Goal: Information Seeking & Learning: Learn about a topic

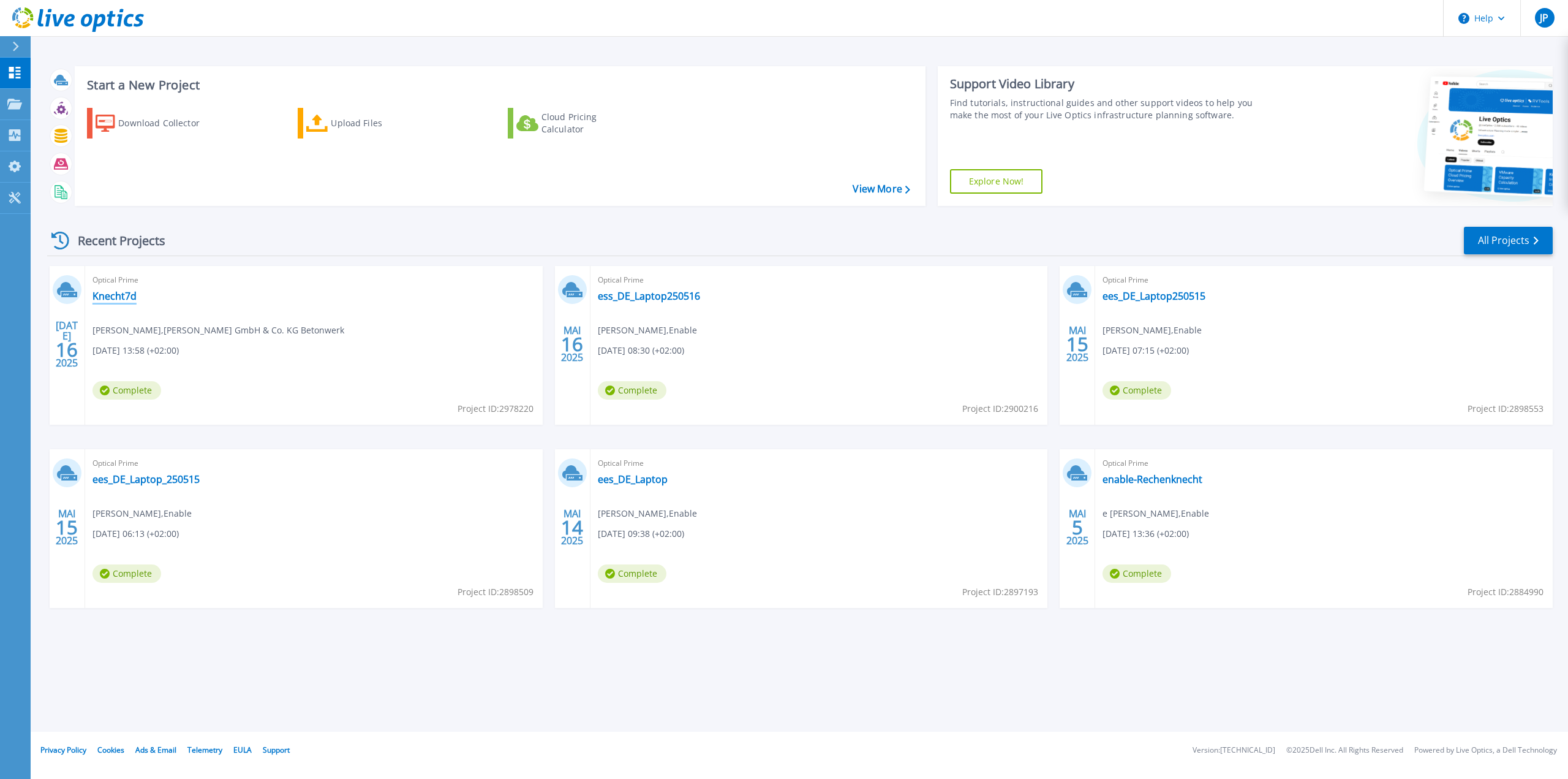
click at [124, 296] on link "Knecht7d" at bounding box center [115, 296] width 44 height 12
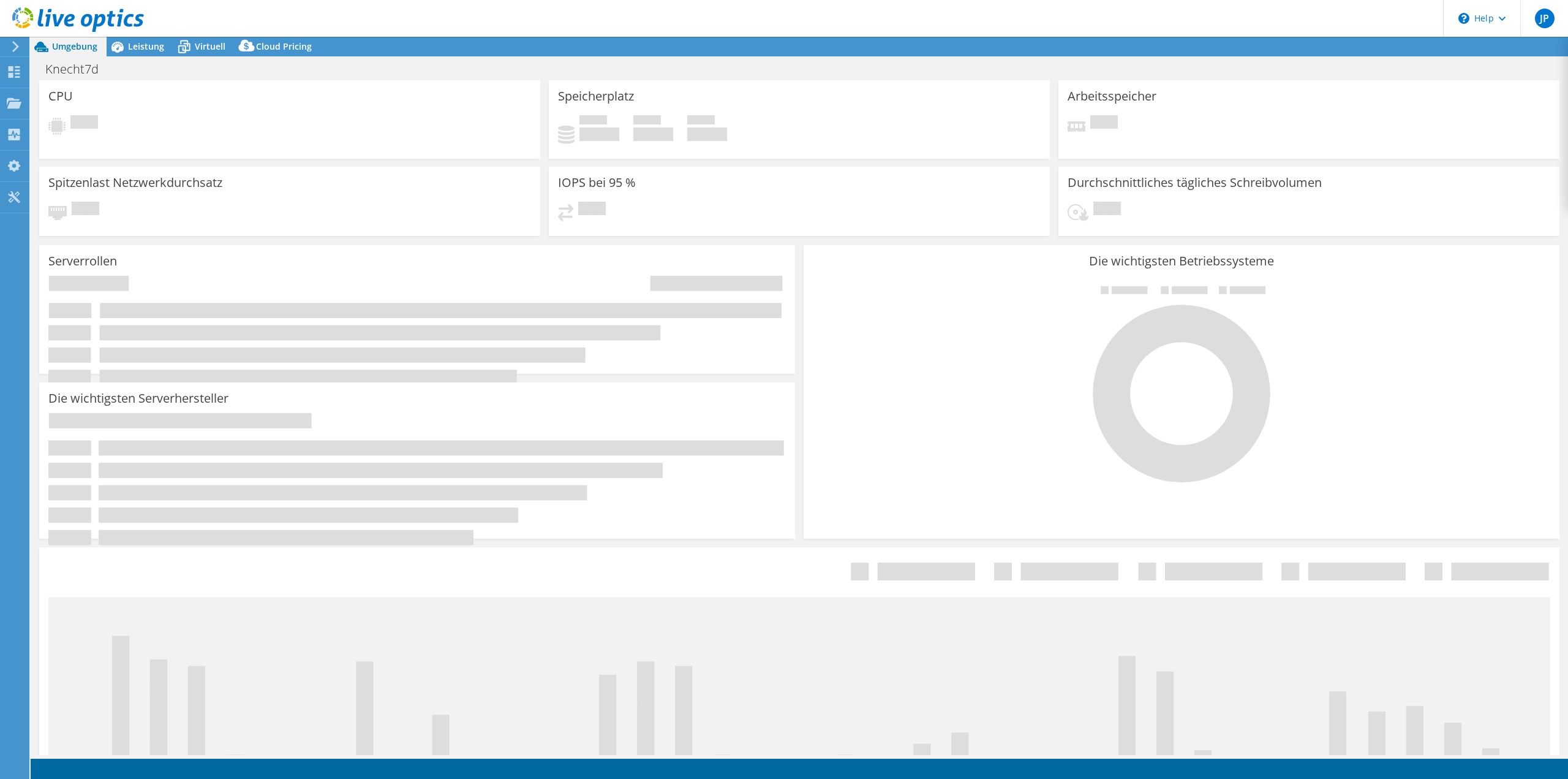
select select "USD"
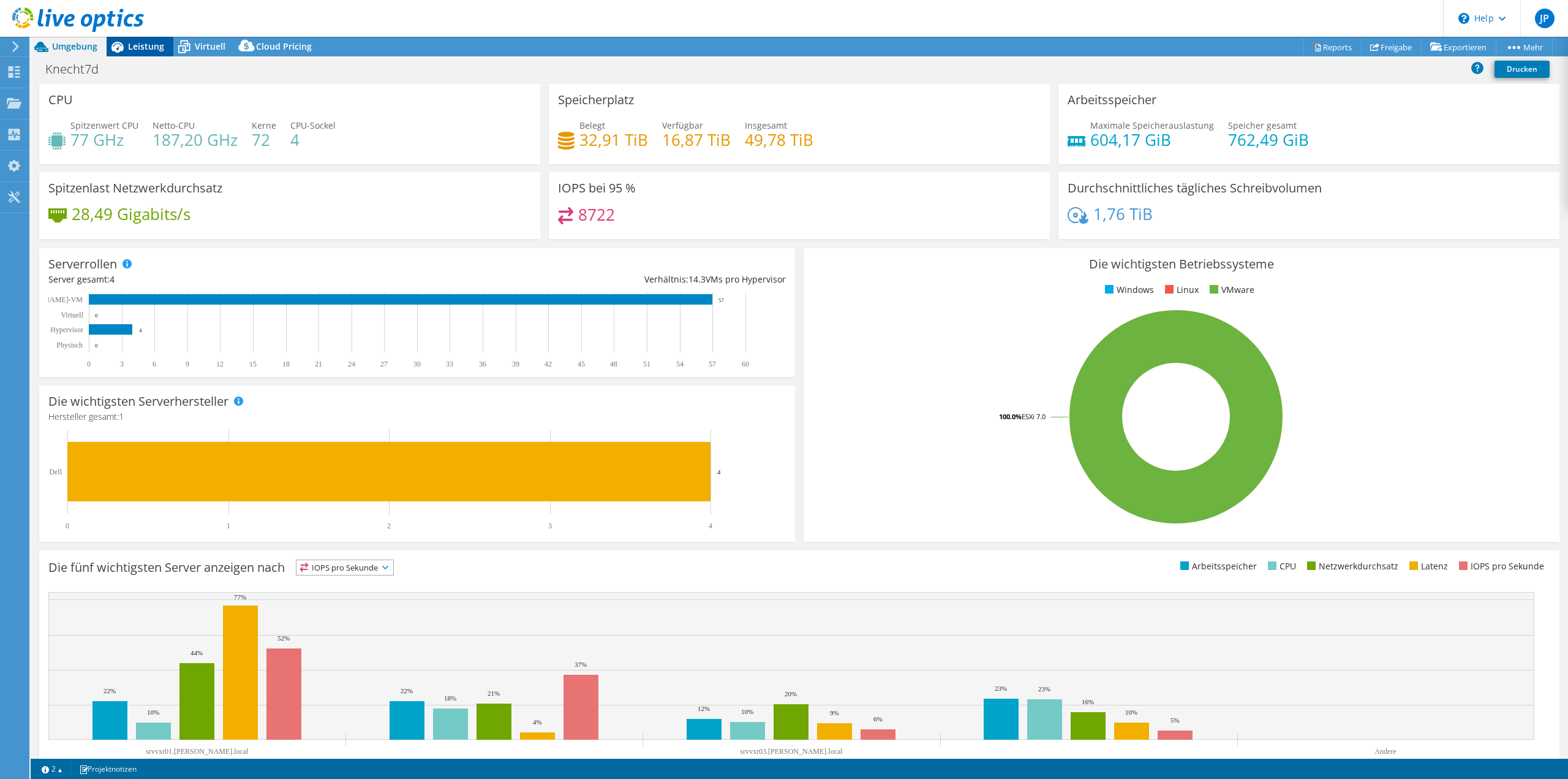
click at [130, 47] on span "Leistung" at bounding box center [146, 46] width 36 height 11
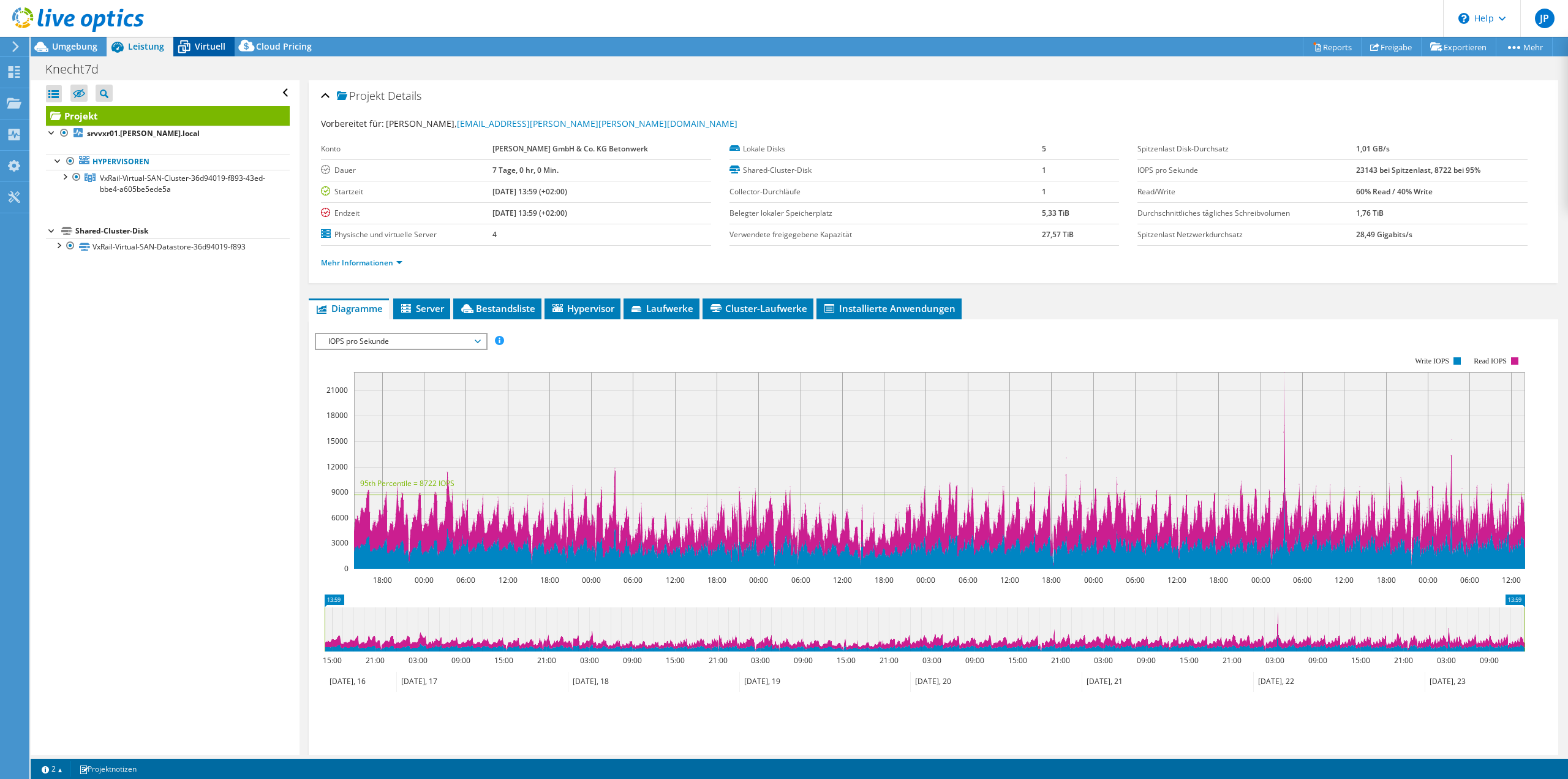
click at [197, 48] on span "Virtuell" at bounding box center [210, 46] width 31 height 11
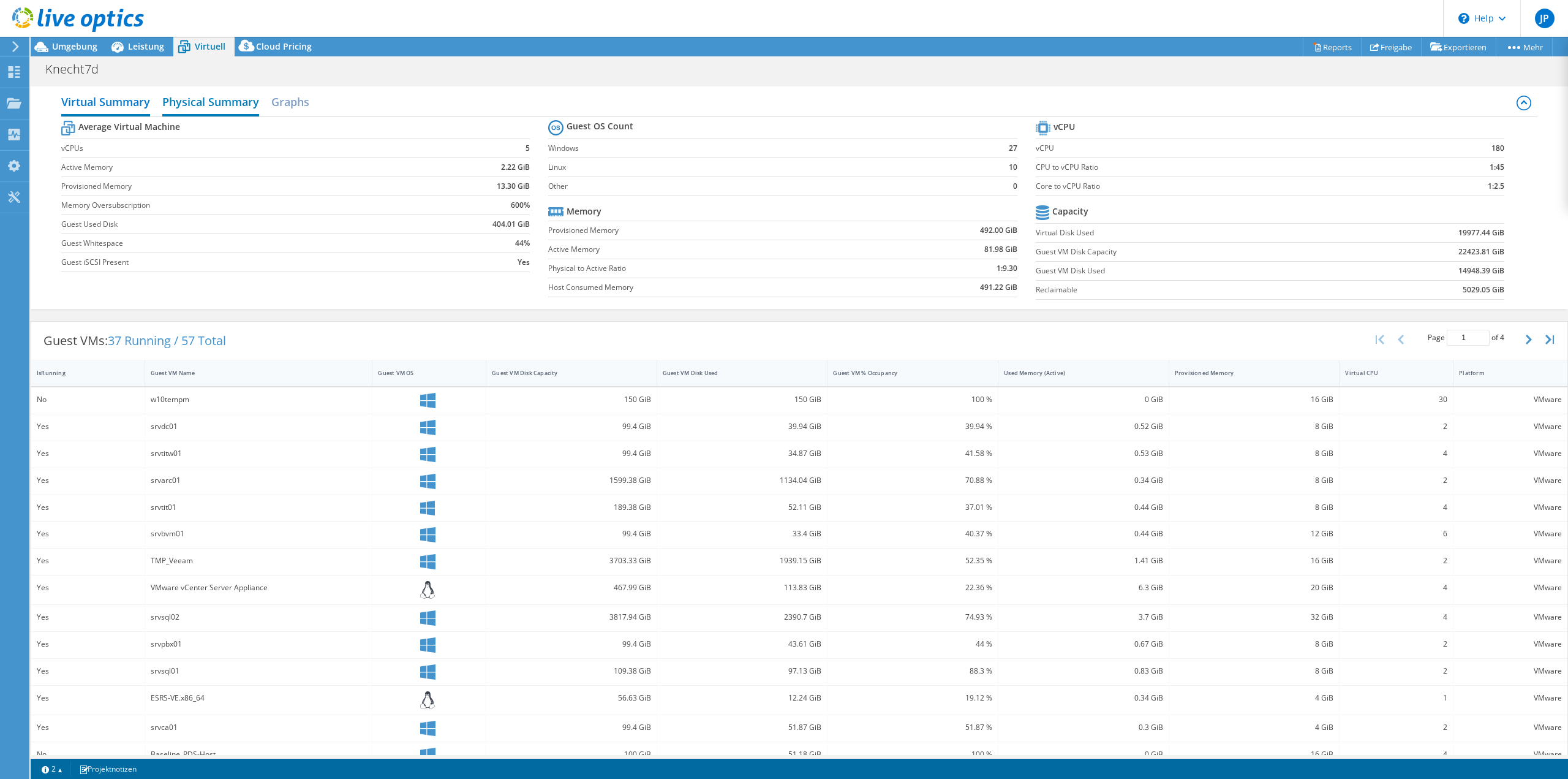
click at [219, 100] on h2 "Physical Summary" at bounding box center [210, 103] width 97 height 27
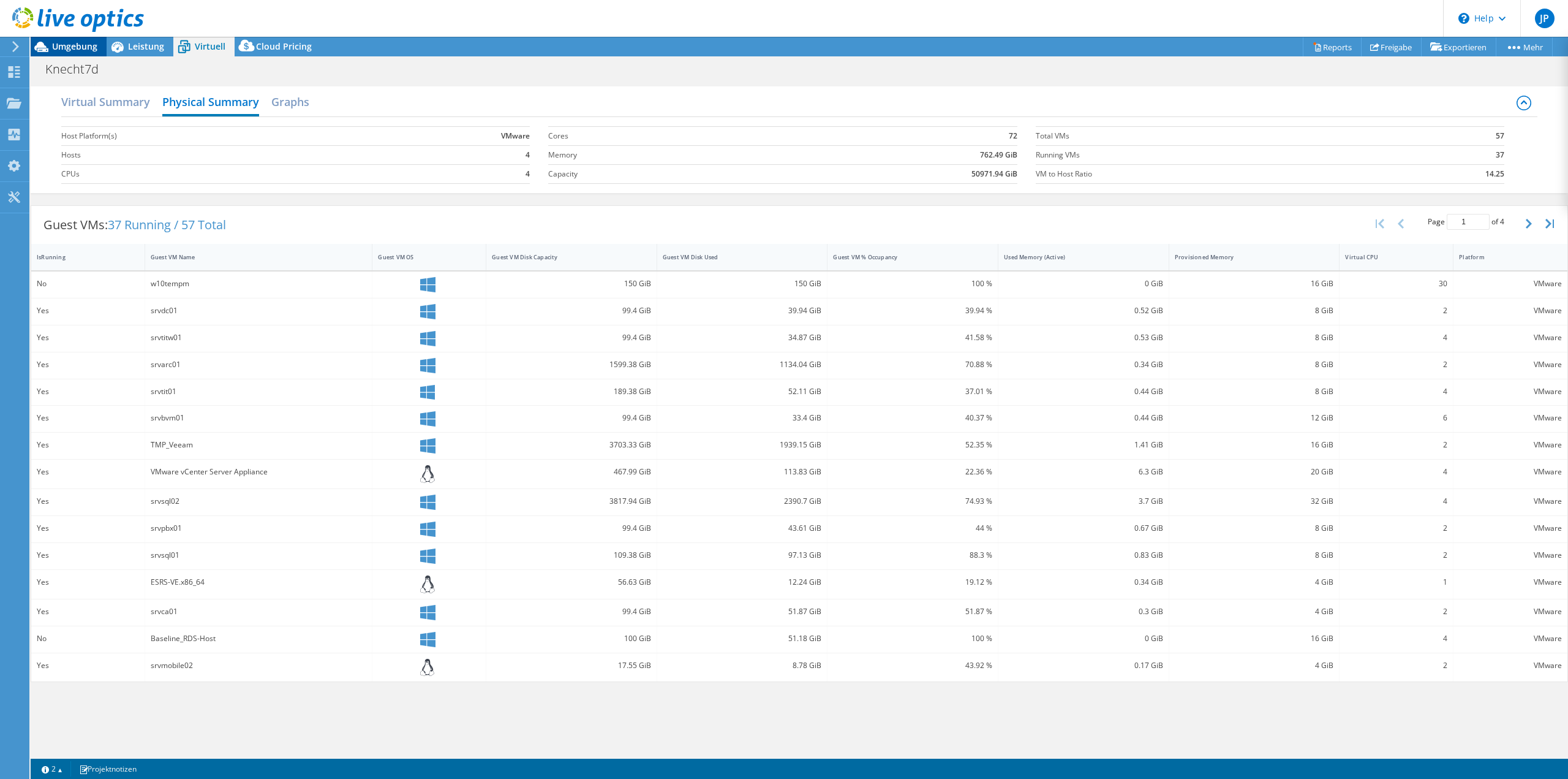
click at [85, 42] on span "Umgebung" at bounding box center [75, 46] width 46 height 11
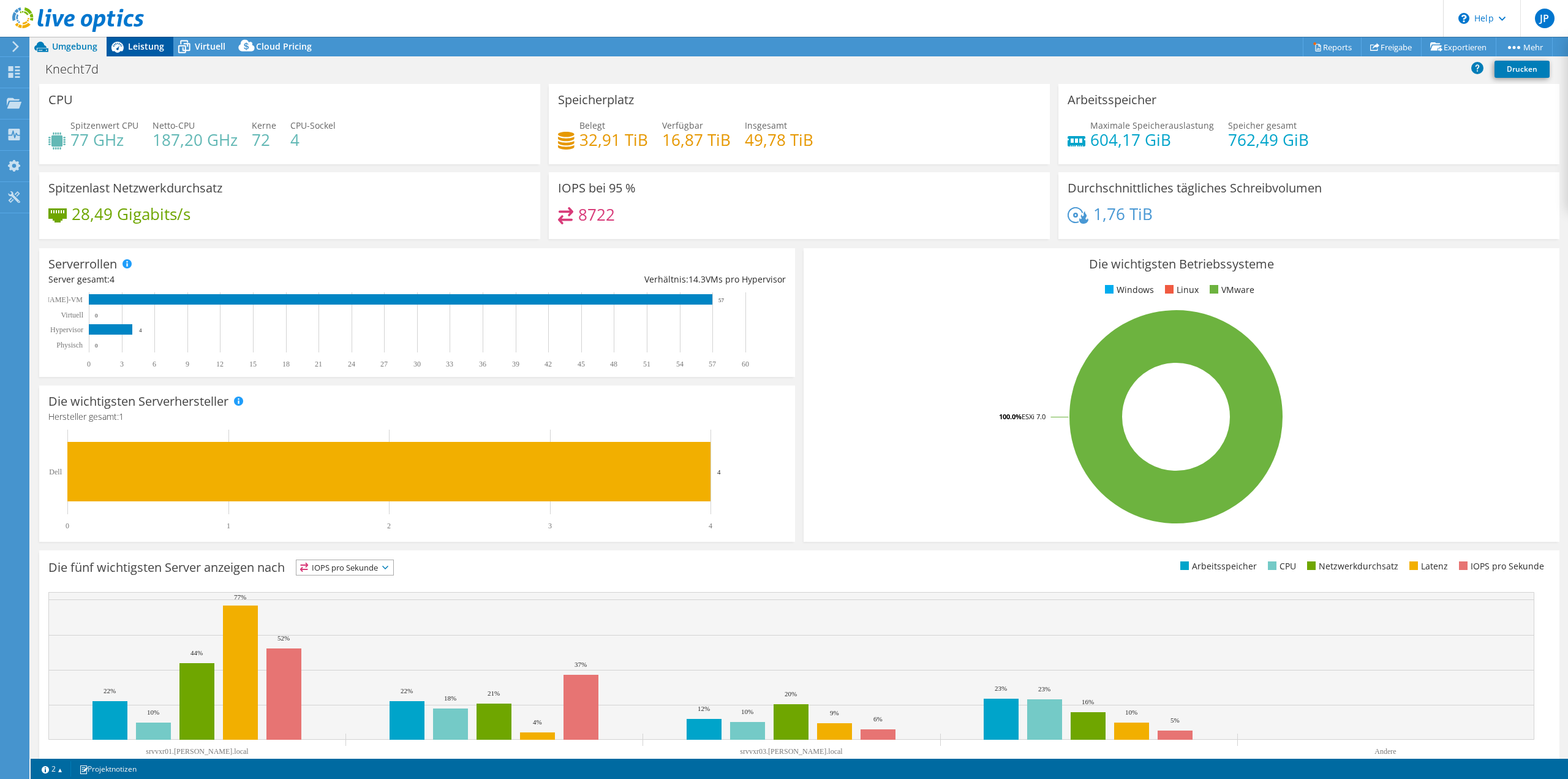
click at [142, 48] on span "Leistung" at bounding box center [146, 46] width 36 height 11
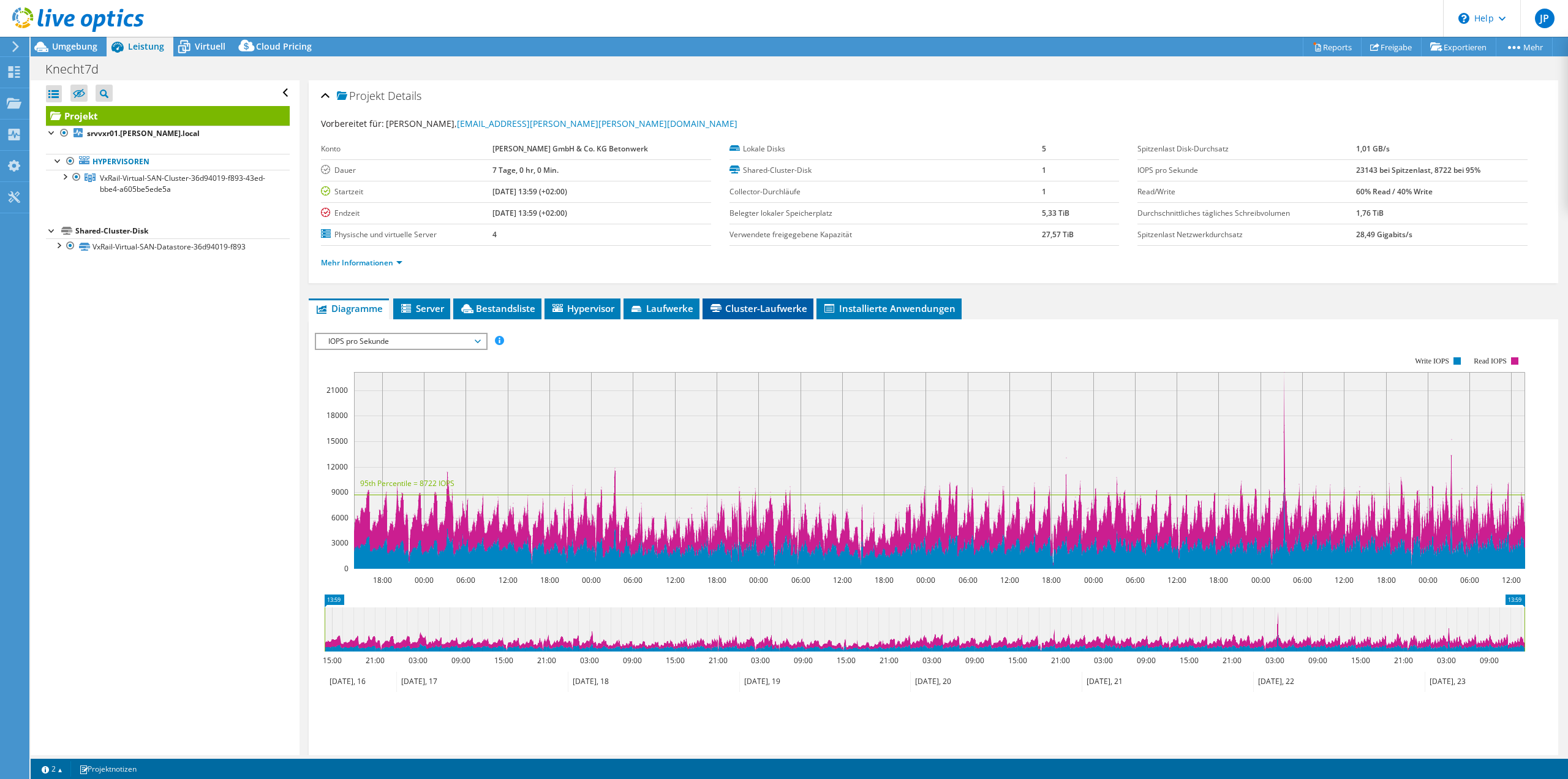
click at [762, 308] on span "Cluster-Laufwerke" at bounding box center [758, 308] width 99 height 12
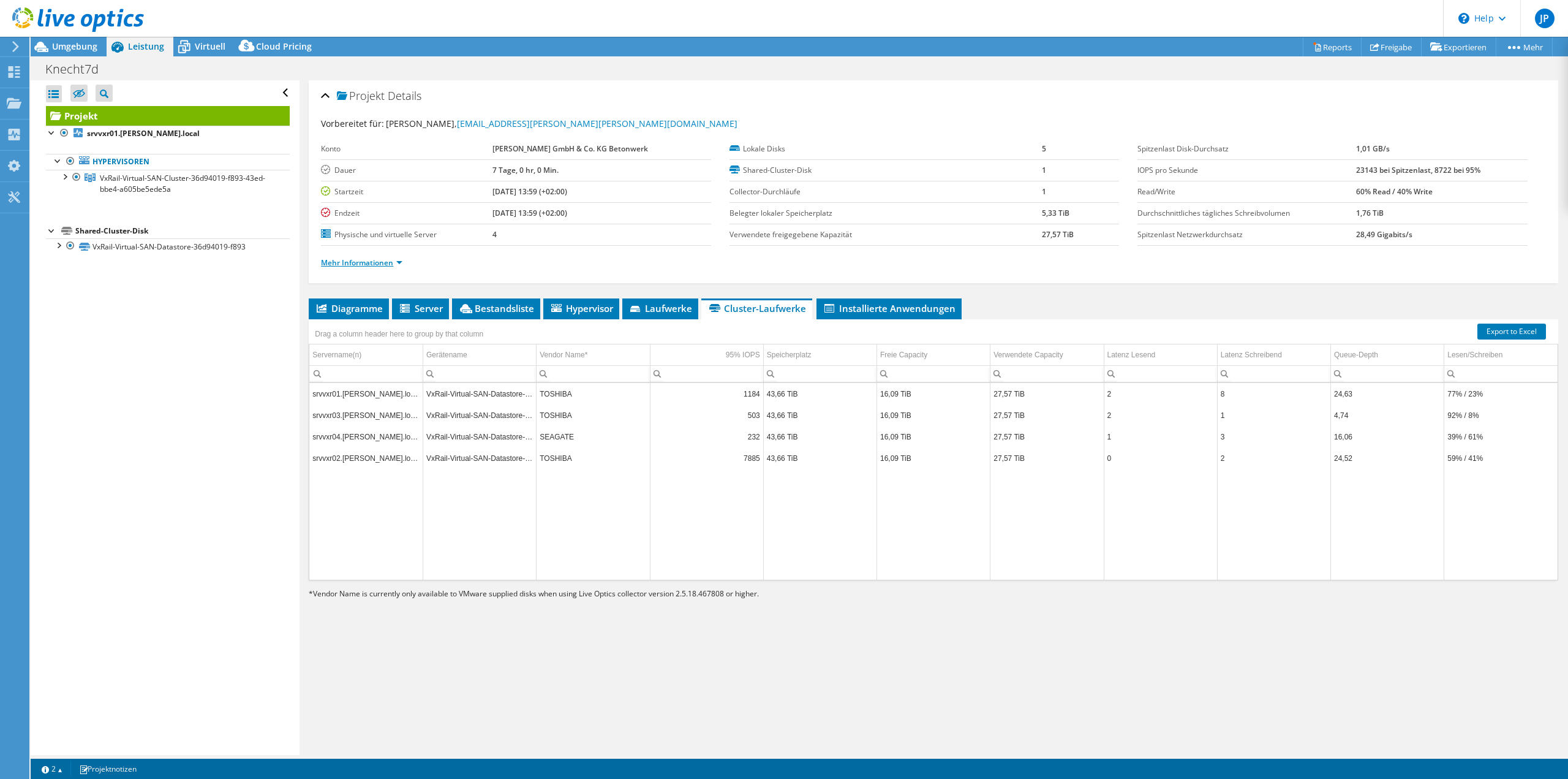
click at [394, 262] on link "Mehr Informationen" at bounding box center [362, 262] width 81 height 11
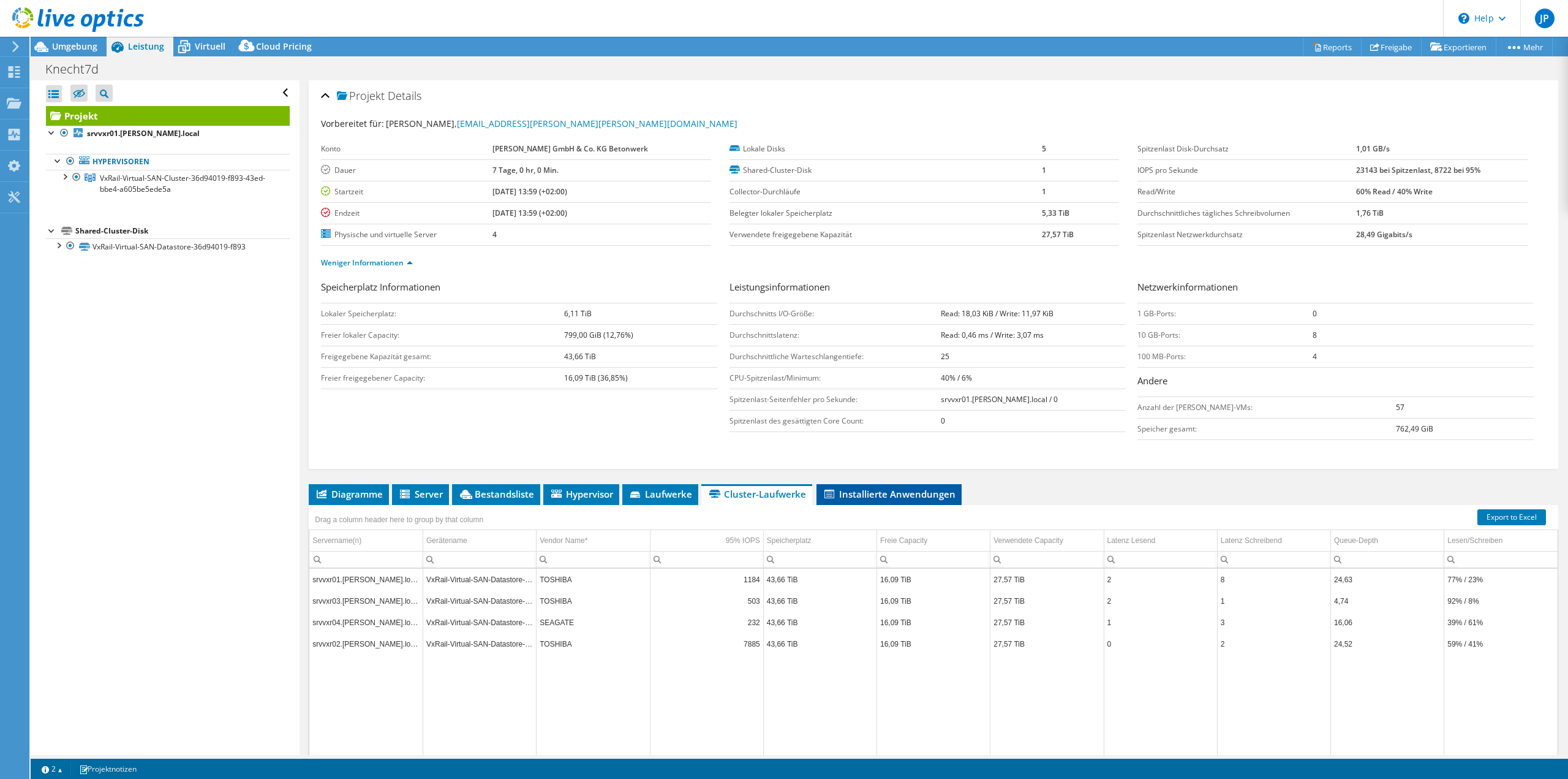
click at [907, 491] on span "Installierte Anwendungen" at bounding box center [889, 494] width 133 height 12
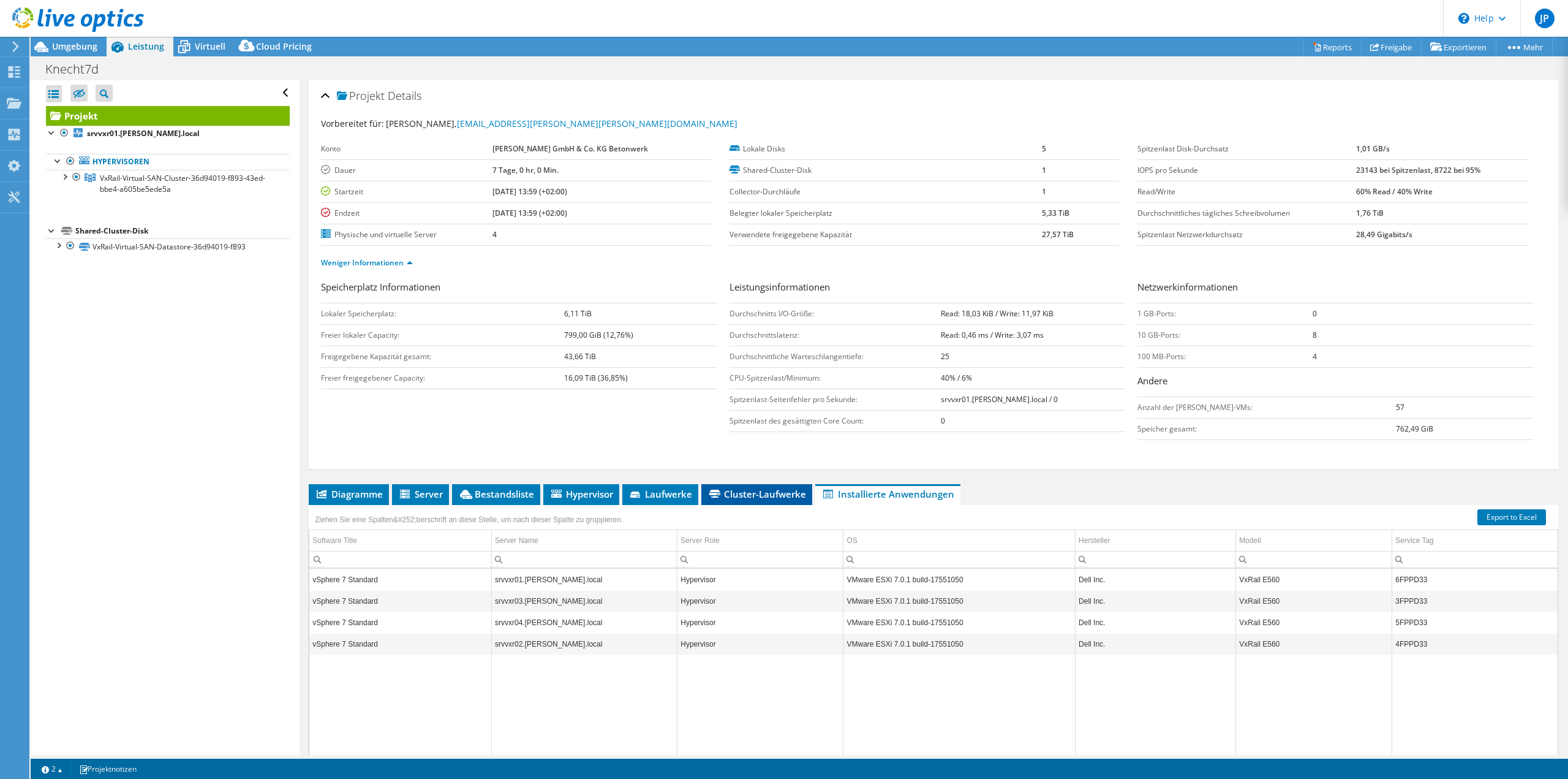
click at [767, 488] on span "Cluster-Laufwerke" at bounding box center [757, 494] width 99 height 12
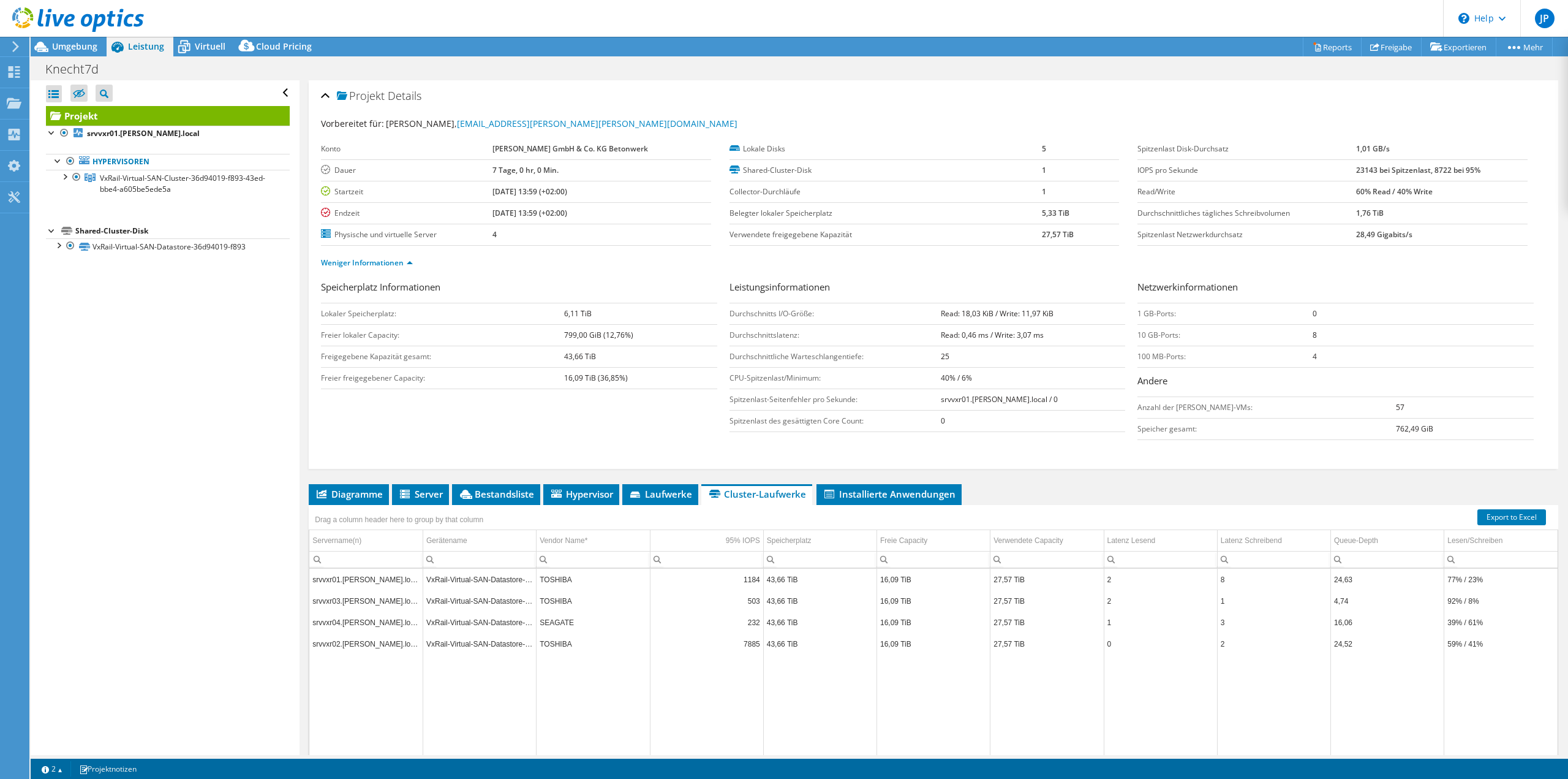
click at [121, 390] on div "Alle öffnen Alle schließen Ausgeschlossene Knoten verbergen Projektbaumfilter" at bounding box center [165, 418] width 268 height 675
click at [434, 488] on span "Server" at bounding box center [420, 494] width 45 height 12
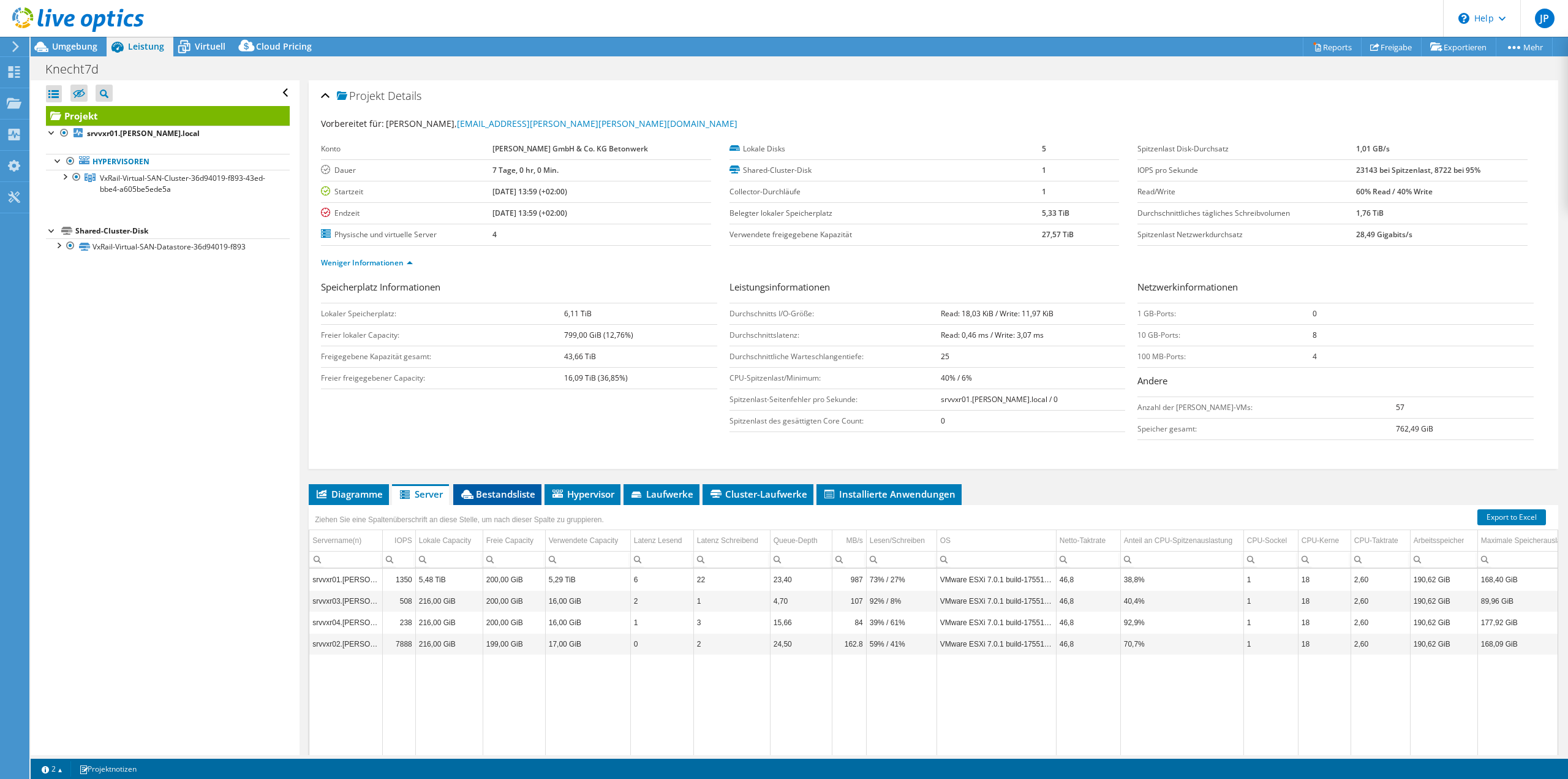
click at [495, 488] on span "Bestandsliste" at bounding box center [497, 494] width 76 height 12
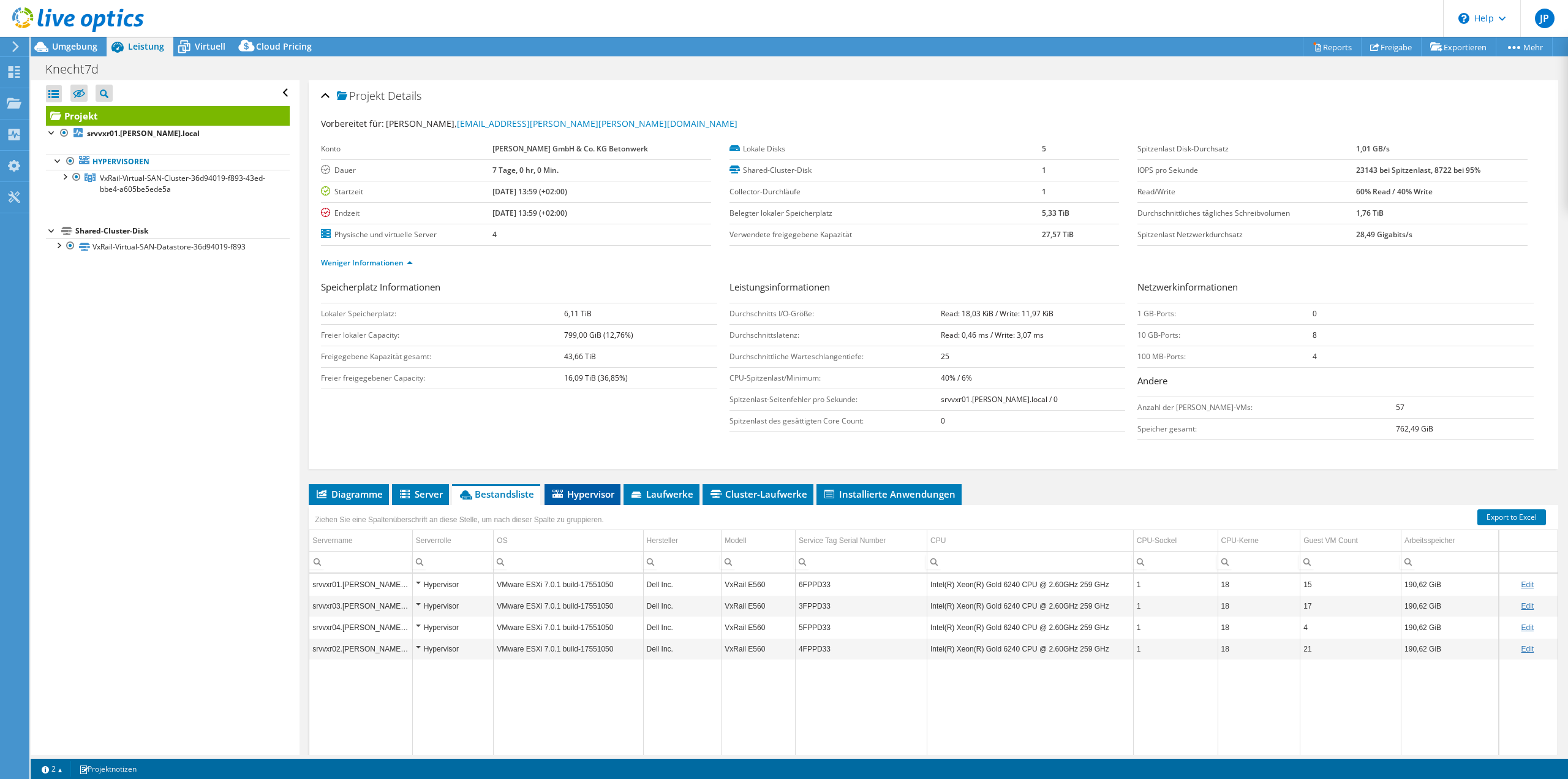
click at [571, 491] on span "Hypervisor" at bounding box center [582, 494] width 64 height 12
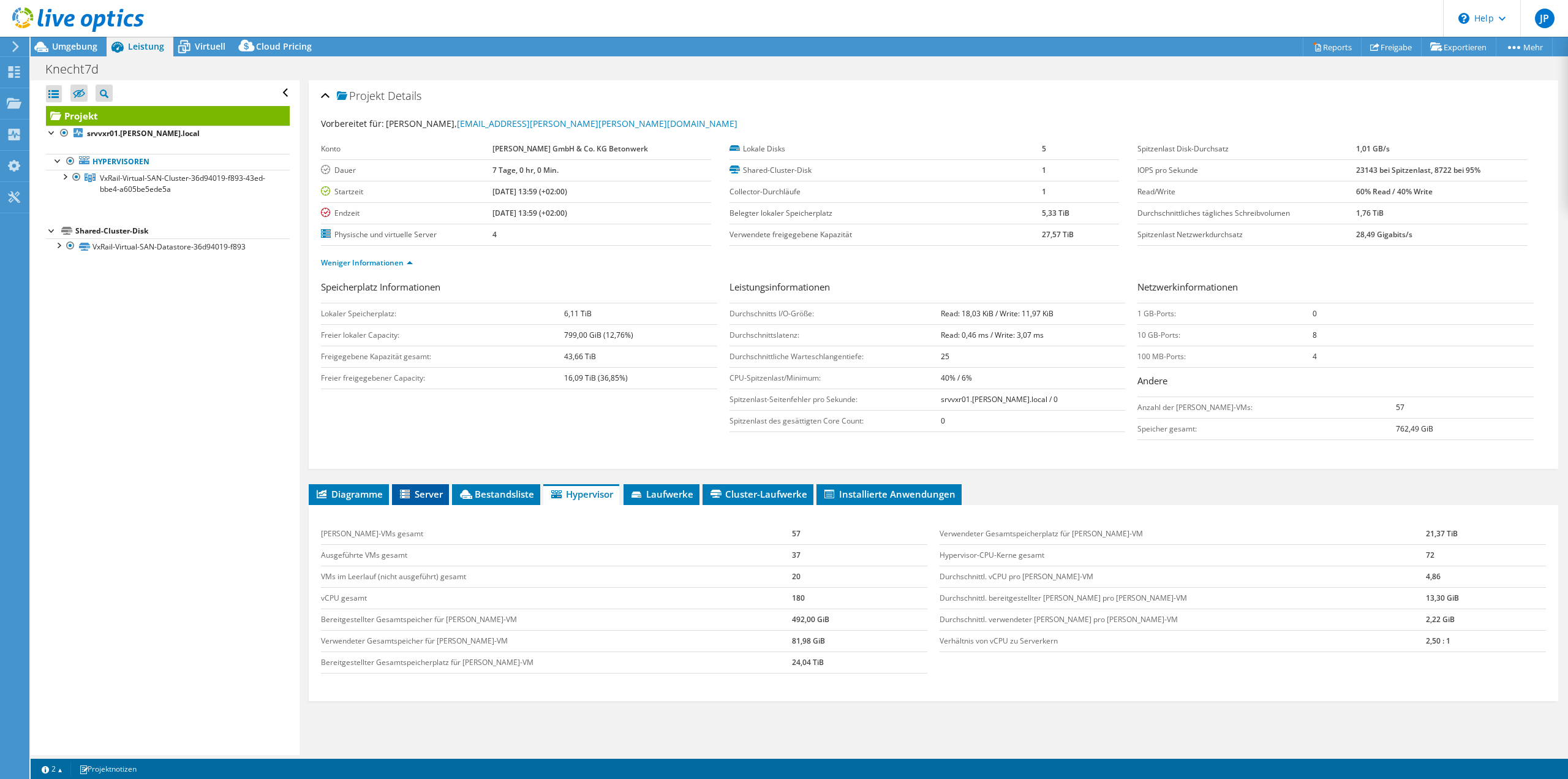
click at [436, 495] on span "Server" at bounding box center [420, 494] width 45 height 12
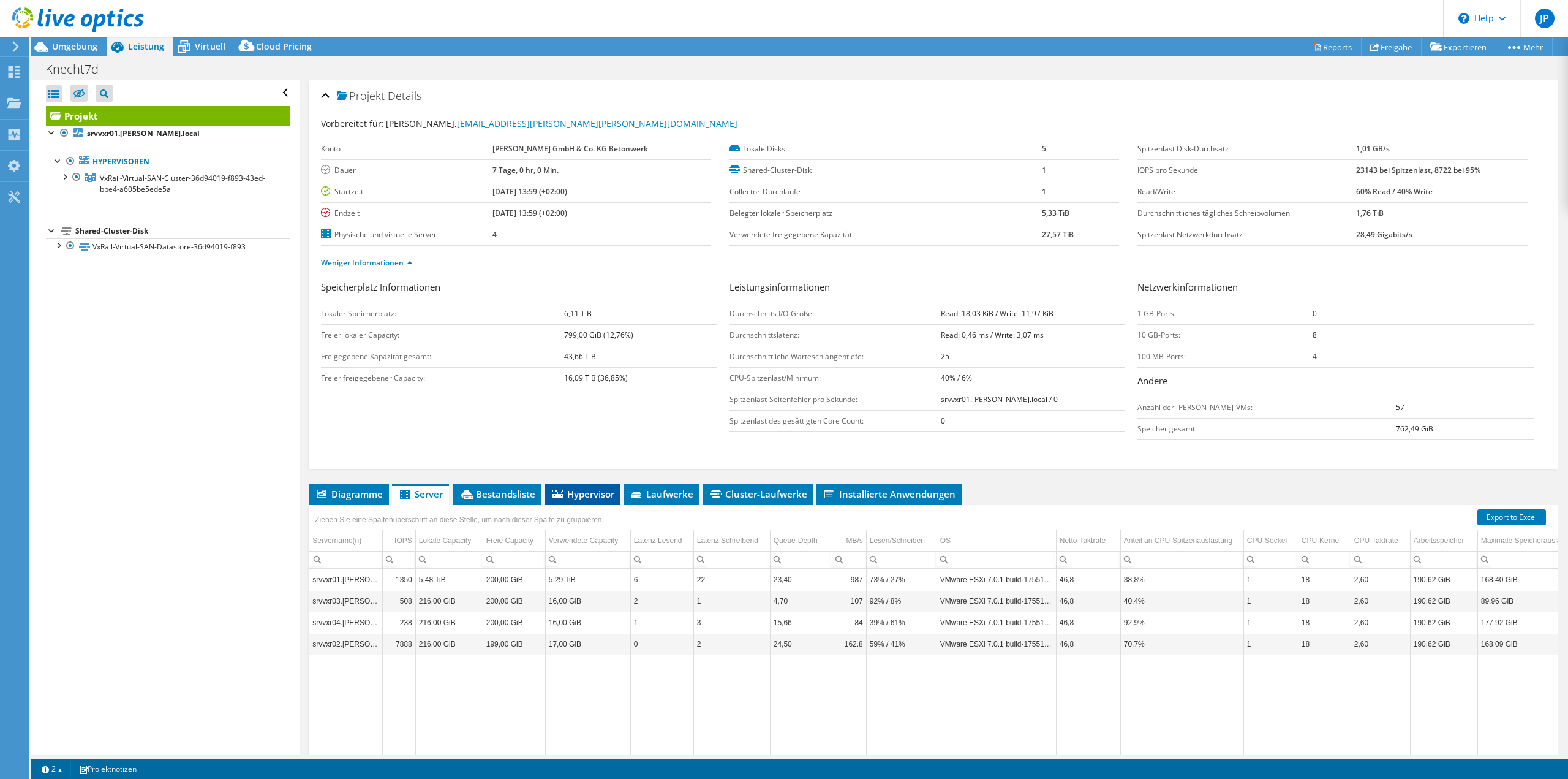
click at [593, 492] on span "Hypervisor" at bounding box center [582, 494] width 64 height 12
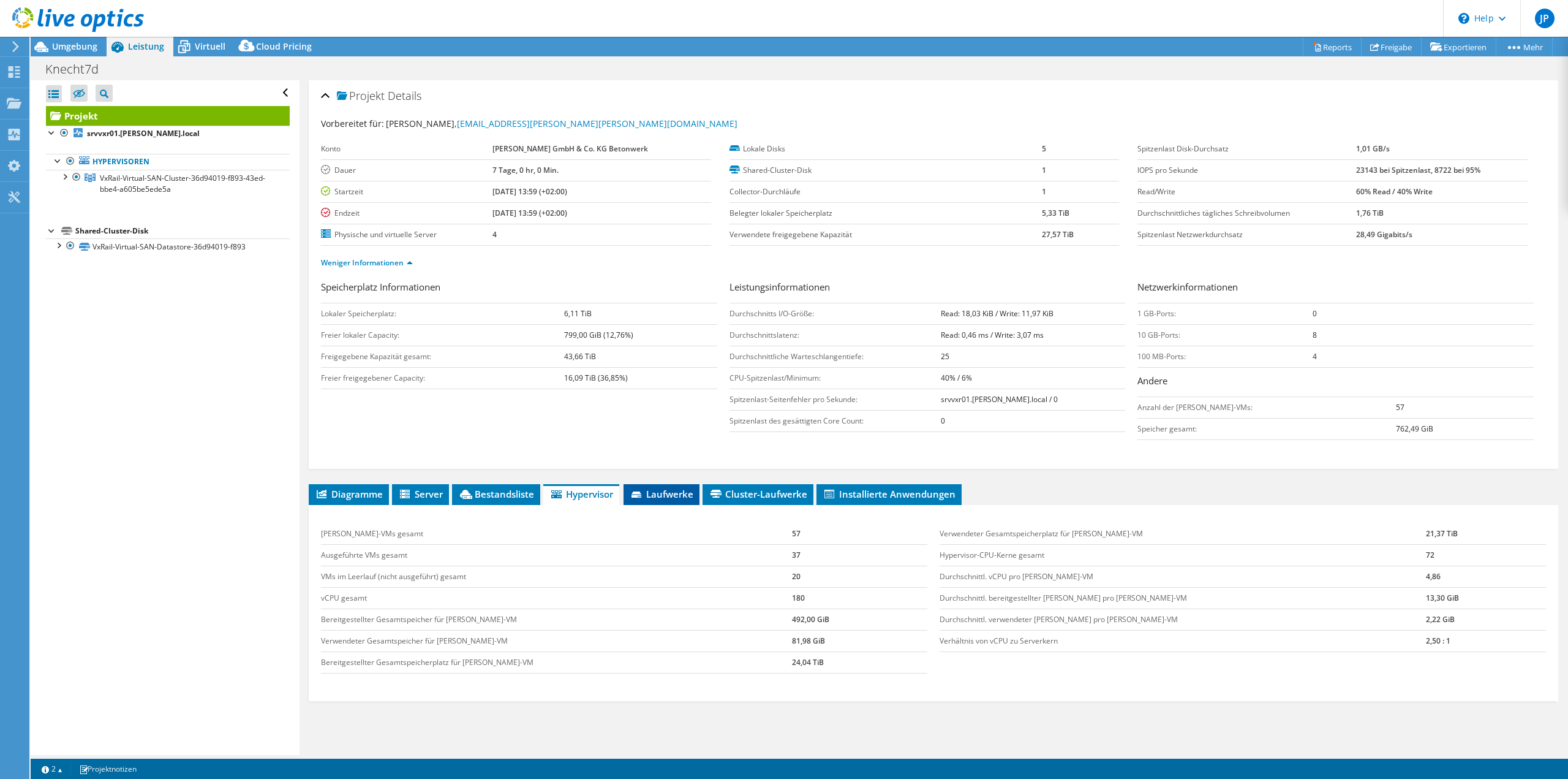
click at [665, 495] on span "Laufwerke" at bounding box center [661, 494] width 64 height 12
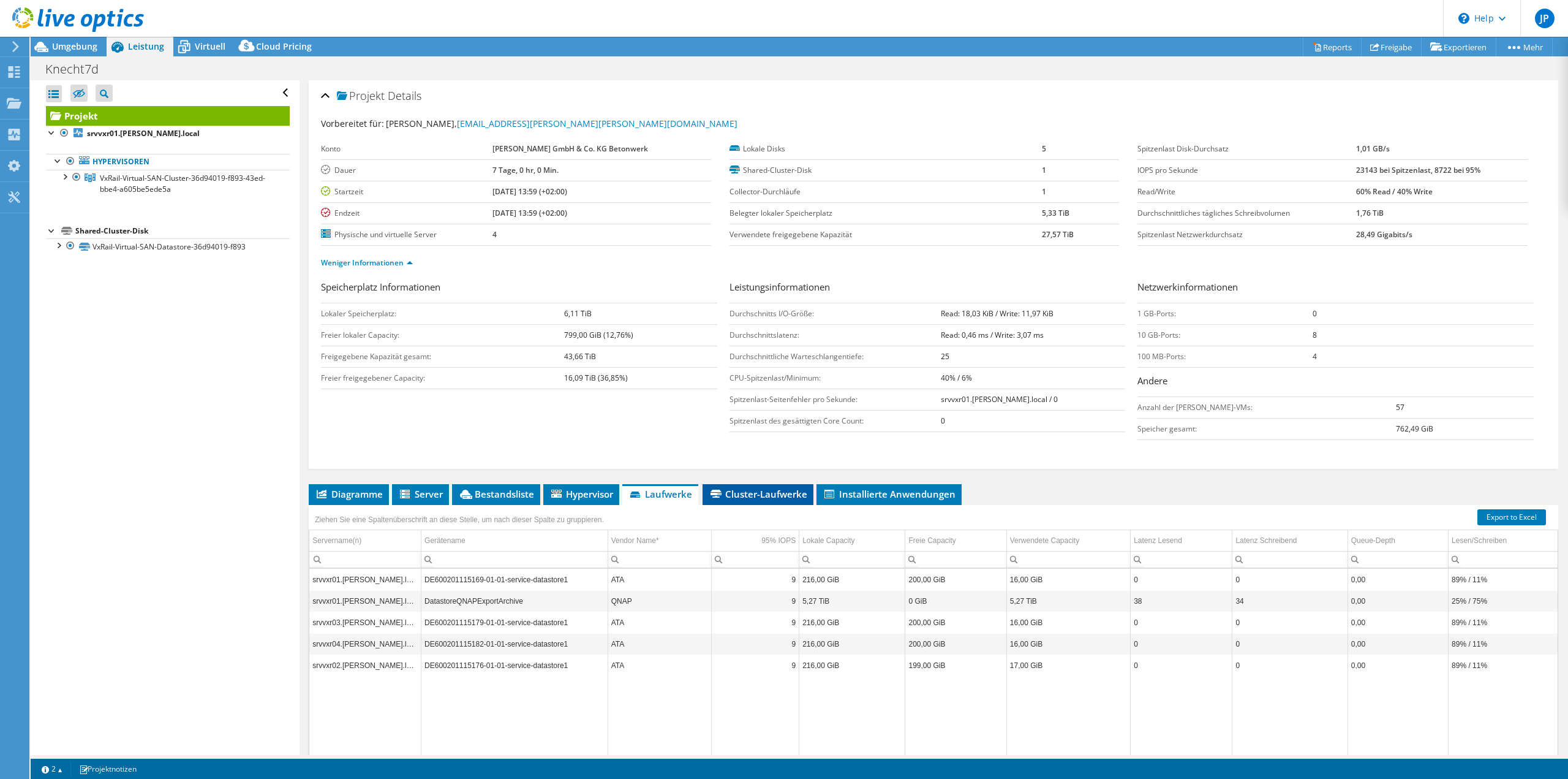
click at [748, 492] on span "Cluster-Laufwerke" at bounding box center [758, 494] width 99 height 12
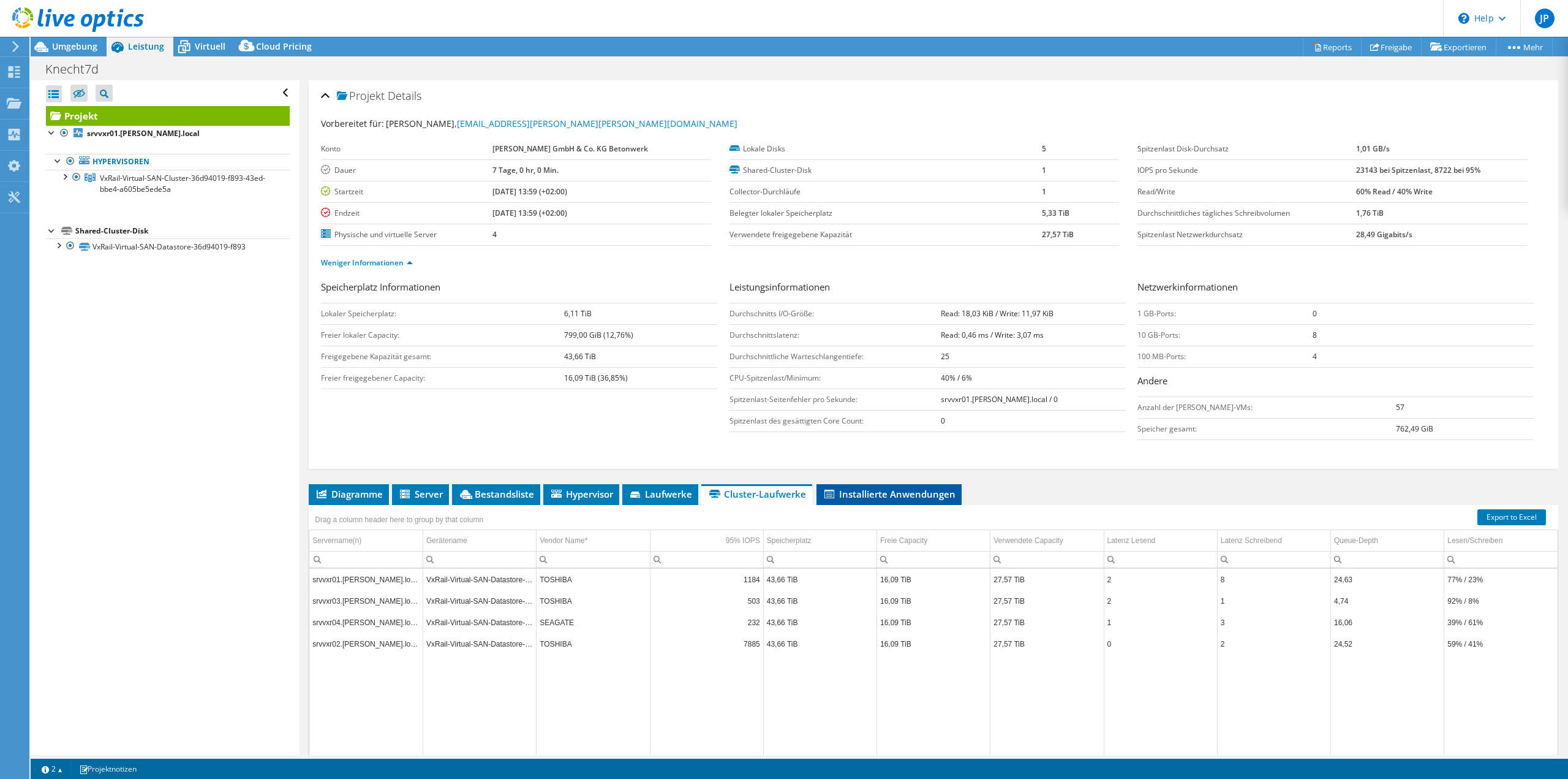
click at [844, 489] on span "Installierte Anwendungen" at bounding box center [889, 494] width 133 height 12
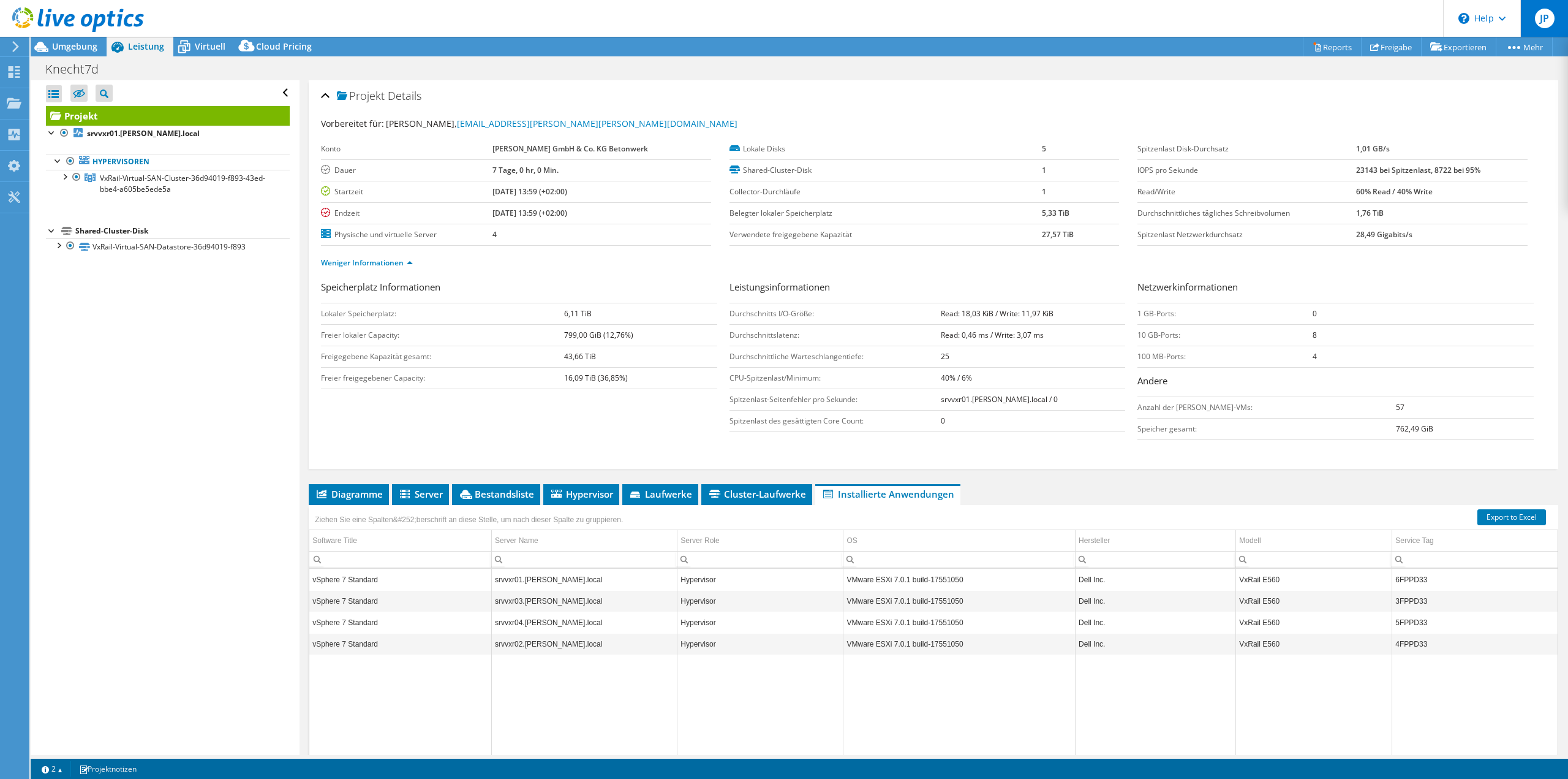
click at [1564, 21] on div "JP" at bounding box center [1544, 18] width 48 height 37
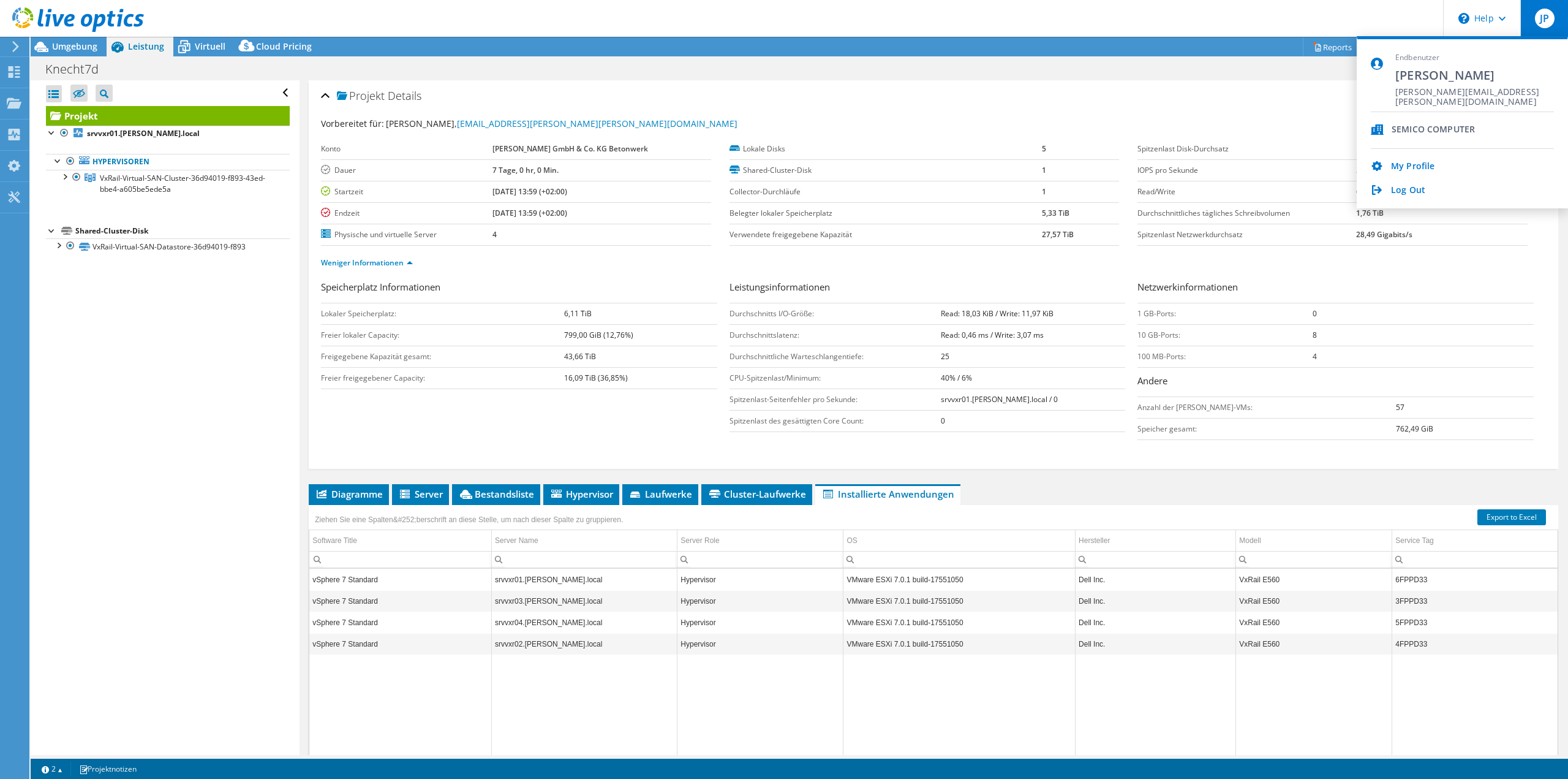
click at [1390, 192] on div "Log Out" at bounding box center [1462, 191] width 183 height 11
click at [1414, 188] on link "Log Out" at bounding box center [1408, 191] width 34 height 11
